Goal: Information Seeking & Learning: Learn about a topic

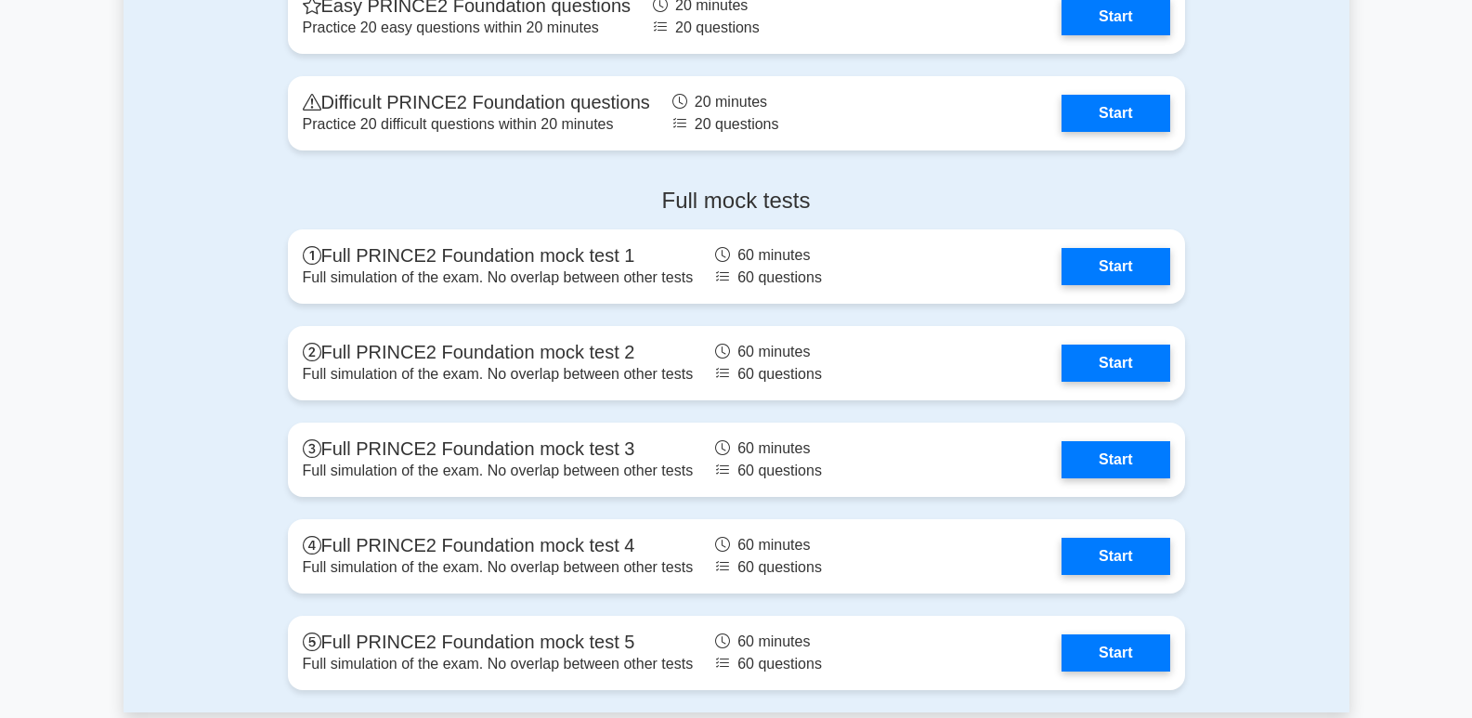
scroll to position [2507, 0]
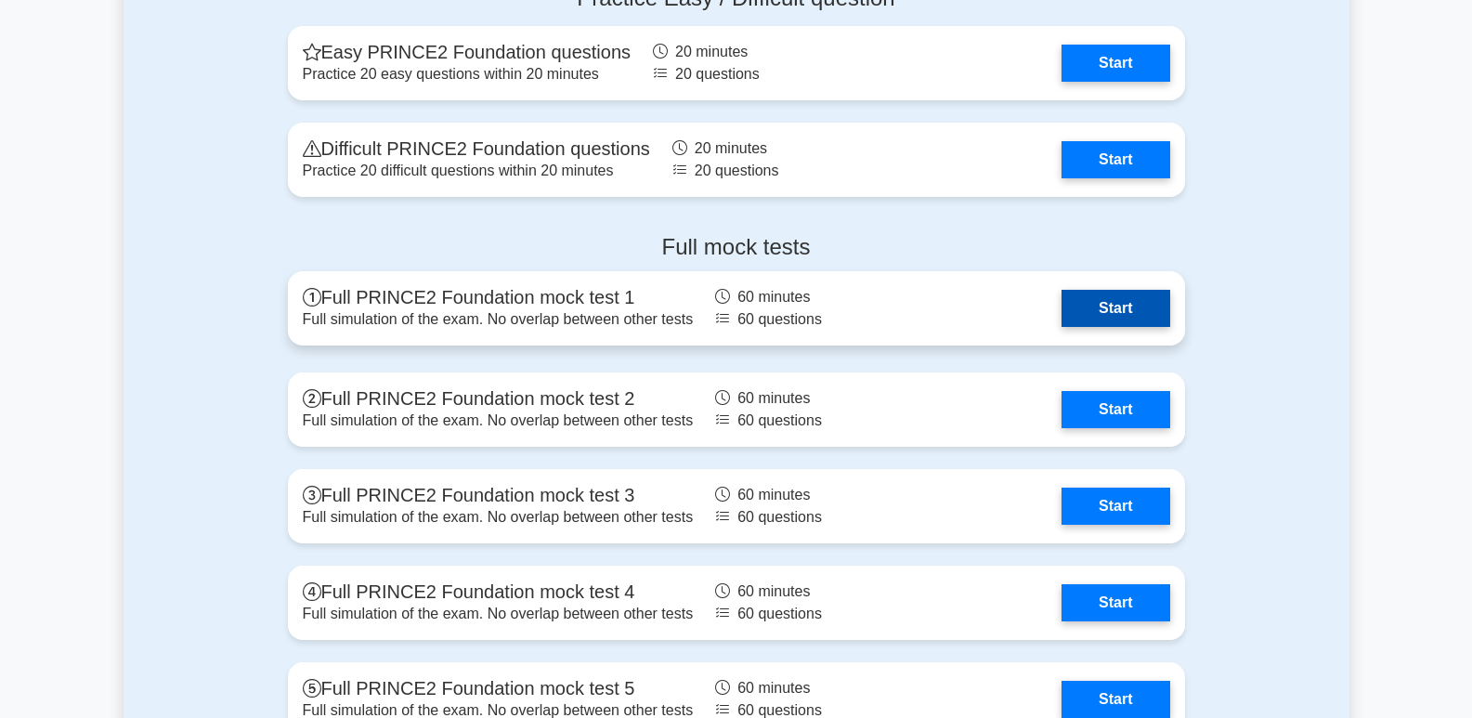
click at [1116, 296] on link "Start" at bounding box center [1115, 308] width 108 height 37
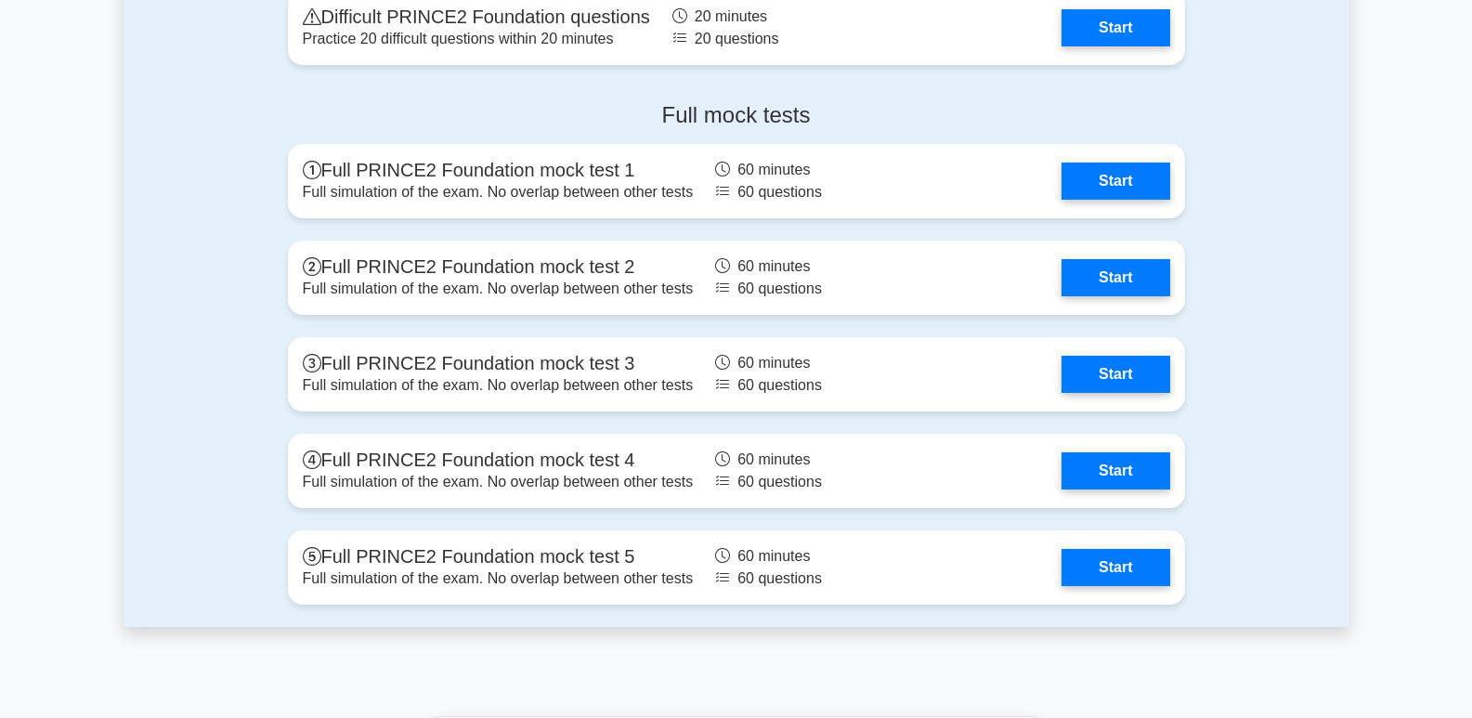
scroll to position [2785, 0]
